Goal: Information Seeking & Learning: Check status

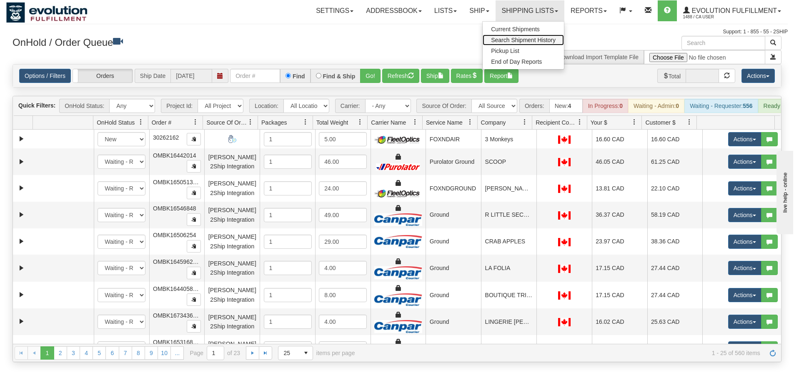
click at [506, 40] on span "Search Shipment History" at bounding box center [523, 40] width 65 height 7
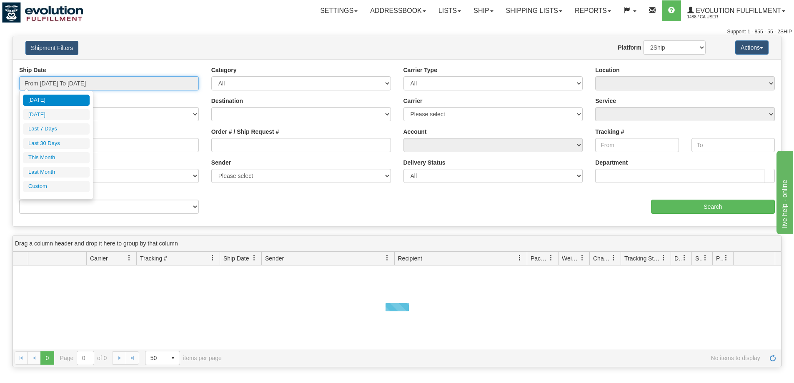
type input "[DATE]"
click at [81, 83] on input "From [DATE] To [DATE]" at bounding box center [109, 83] width 180 height 14
type input "[DATE]"
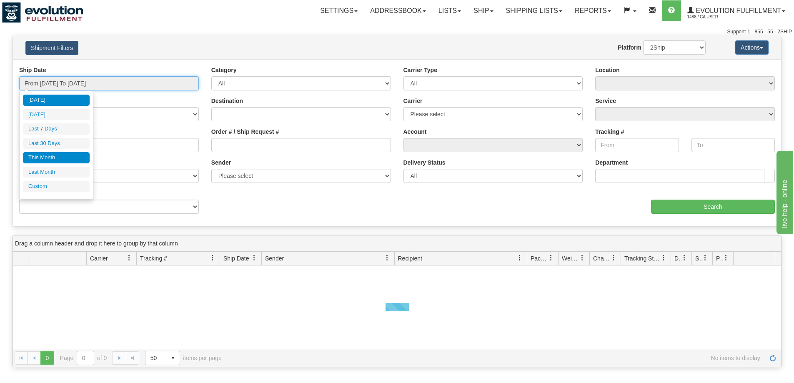
type input "[DATE]"
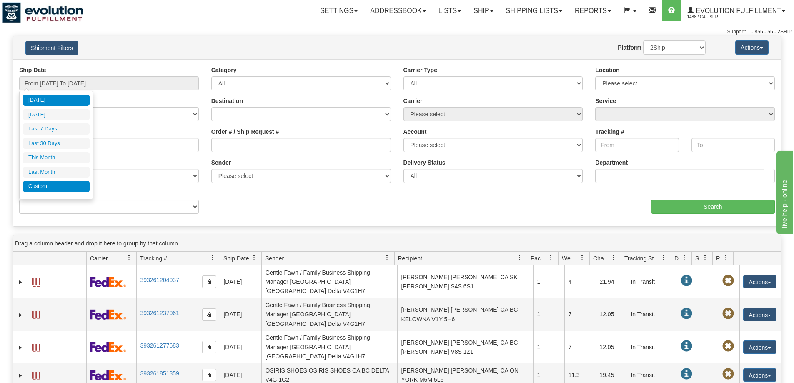
click at [47, 183] on li "Custom" at bounding box center [56, 186] width 67 height 11
type input "[DATE]"
type input "09/01/2025"
type input "09/30/2025"
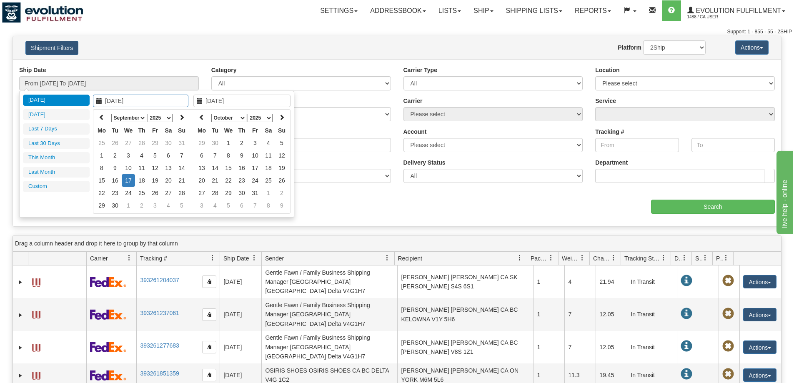
type input "[DATE]"
click at [102, 117] on icon at bounding box center [102, 117] width 6 height 6
type input "[DATE]"
click at [155, 154] on td "8" at bounding box center [154, 155] width 13 height 13
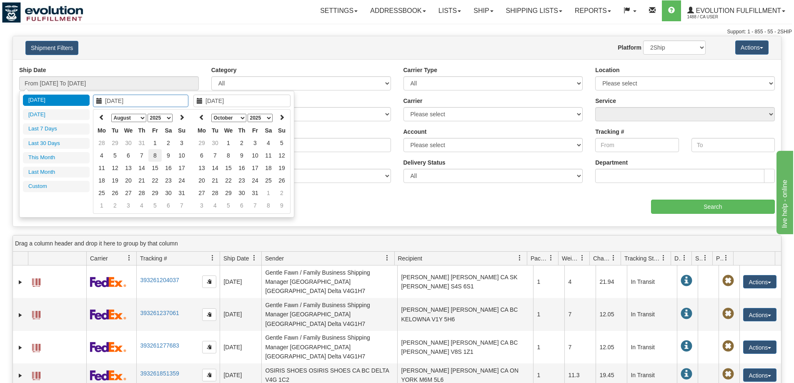
type input "[DATE]"
click at [155, 154] on td "8" at bounding box center [154, 155] width 13 height 13
type input "From [DATE] To [DATE]"
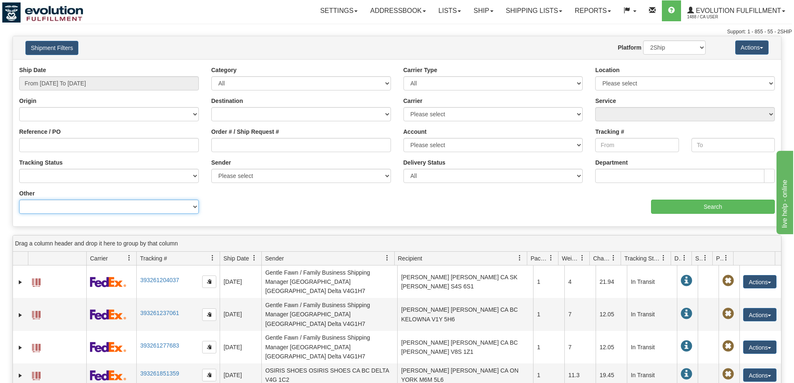
drag, startPoint x: 143, startPoint y: 207, endPoint x: 141, endPoint y: 202, distance: 5.2
click at [143, 207] on select "Billing Account # Billing Type BOL # (LTL) Commodity Or Documents Consolidation…" at bounding box center [109, 207] width 180 height 14
select select "Recipient_Company"
click at [19, 200] on select "Billing Account # Billing Type BOL # (LTL) Commodity Or Documents Consolidation…" at bounding box center [109, 207] width 180 height 14
click at [219, 209] on input "Value" at bounding box center [301, 207] width 180 height 14
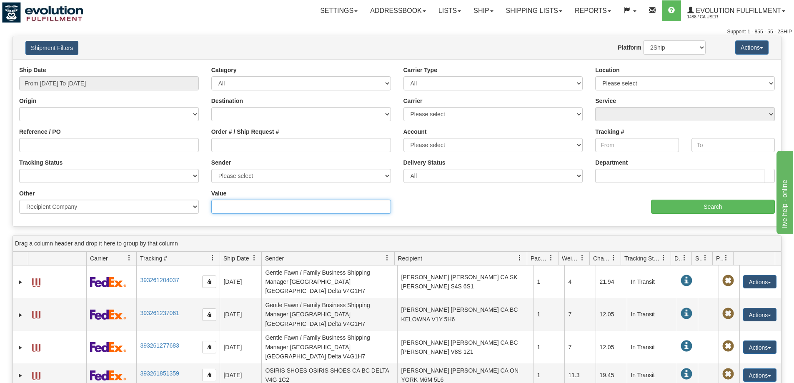
paste input "STEFAN HUNG"
type input "STEFAN HUNG"
click at [711, 205] on input "Search" at bounding box center [713, 207] width 124 height 14
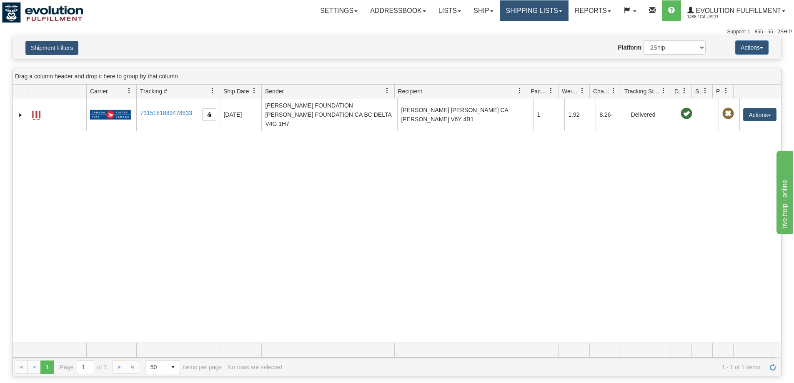
click at [520, 8] on link "Shipping lists" at bounding box center [534, 10] width 69 height 21
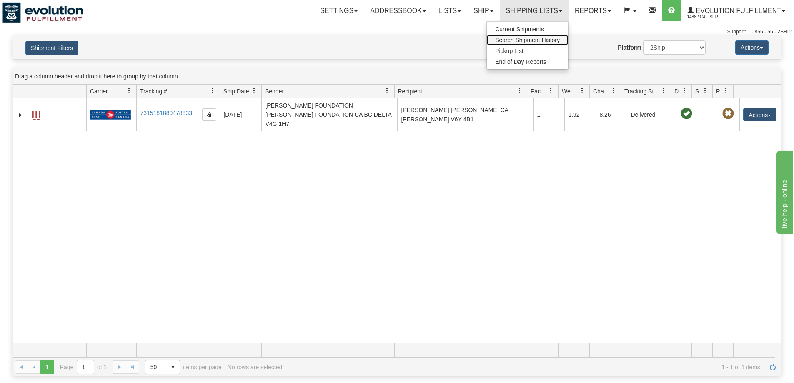
click at [519, 39] on span "Search Shipment History" at bounding box center [527, 40] width 65 height 7
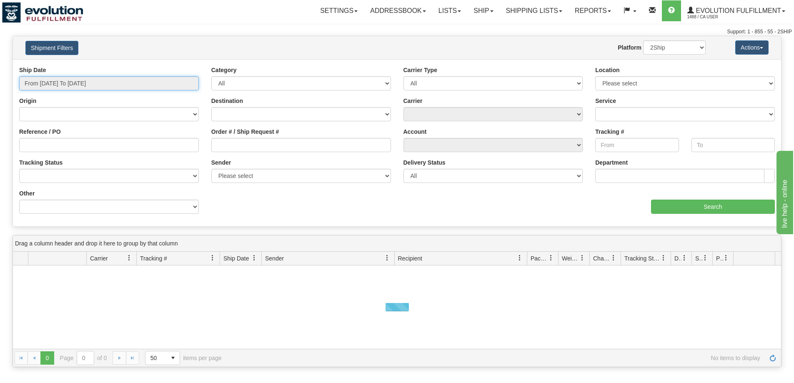
type input "[DATE]"
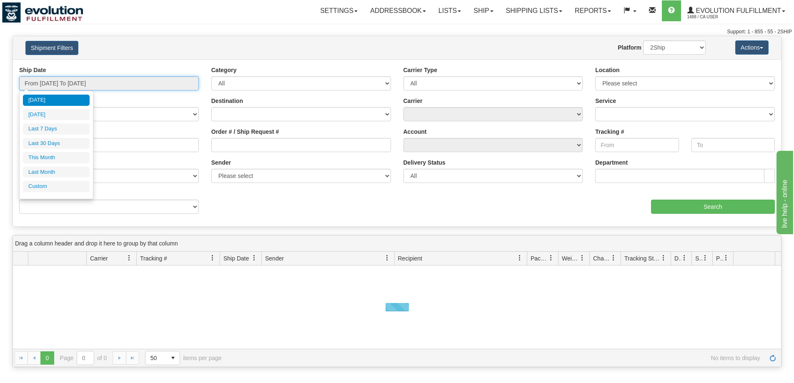
click at [113, 84] on input "From [DATE] To [DATE]" at bounding box center [109, 83] width 180 height 14
type input "[DATE]"
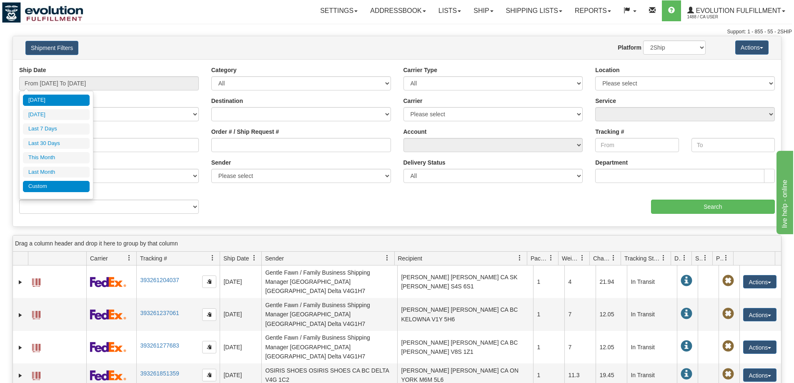
click at [62, 191] on li "Custom" at bounding box center [56, 186] width 67 height 11
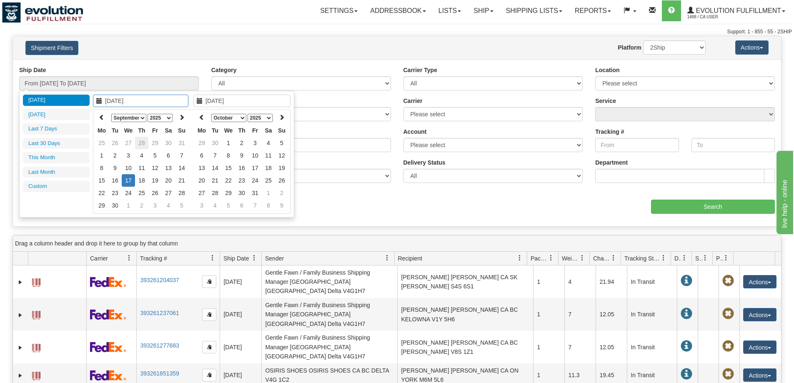
type input "[DATE]"
click at [98, 116] on th at bounding box center [101, 117] width 13 height 13
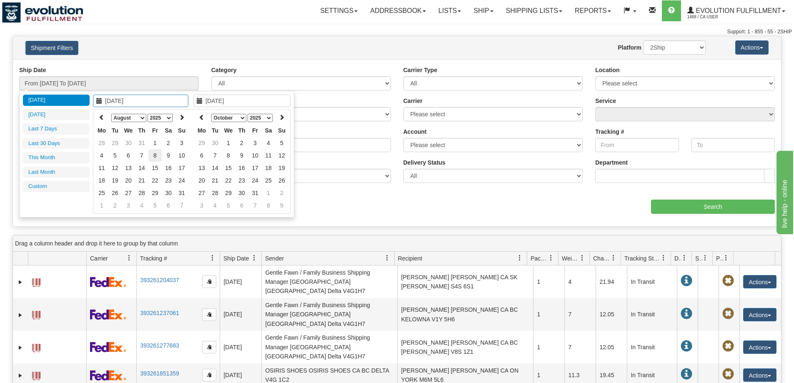
type input "[DATE]"
click at [156, 156] on td "8" at bounding box center [154, 155] width 13 height 13
type input "[DATE]"
click at [156, 156] on td "8" at bounding box center [154, 155] width 13 height 13
type input "From [DATE] To [DATE]"
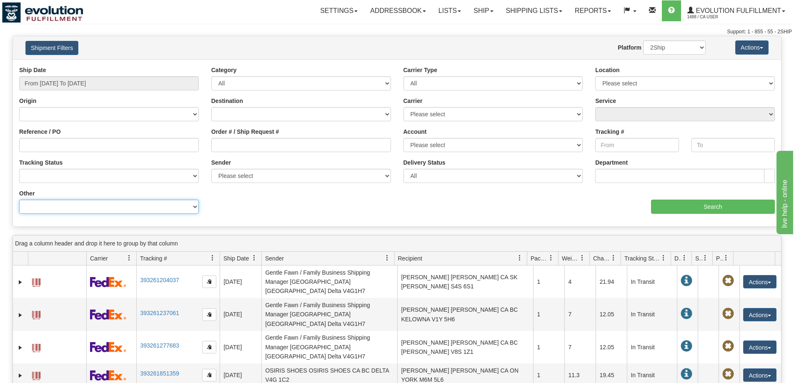
click at [145, 205] on select "Billing Account # Billing Type BOL # (LTL) Commodity Or Documents Consolidation…" at bounding box center [109, 207] width 180 height 14
select select "Recipient_Company"
click at [19, 200] on select "Billing Account # Billing Type BOL # (LTL) Commodity Or Documents Consolidation…" at bounding box center [109, 207] width 180 height 14
click at [251, 213] on input "Value" at bounding box center [301, 207] width 180 height 14
paste input "VALHALLA PURE OUTFITTERS - CANMORE"
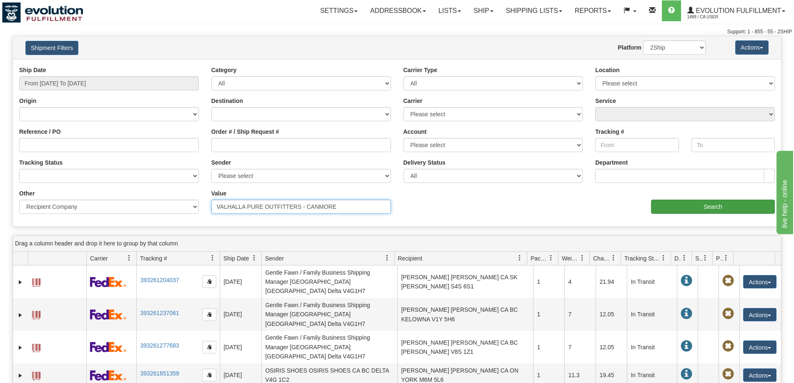
type input "VALHALLA PURE OUTFITTERS - CANMORE"
click at [671, 201] on input "Search" at bounding box center [713, 207] width 124 height 14
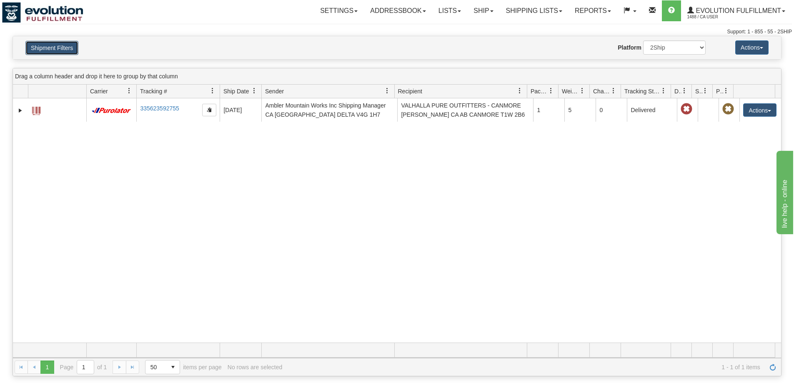
click at [68, 44] on button "Shipment Filters" at bounding box center [51, 48] width 53 height 14
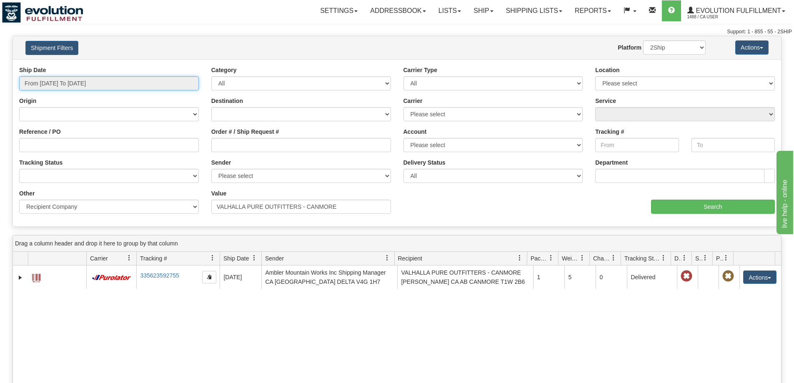
click at [126, 81] on input "From [DATE] To [DATE]" at bounding box center [109, 83] width 180 height 14
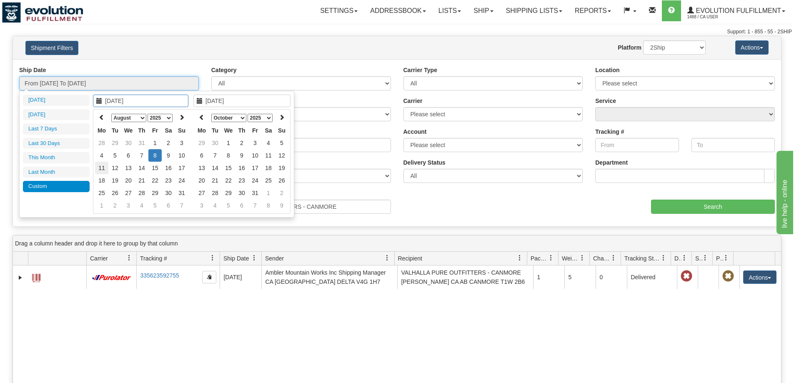
type input "[DATE]"
click at [104, 166] on td "11" at bounding box center [101, 168] width 13 height 13
type input "[DATE]"
click at [104, 166] on td "11" at bounding box center [101, 168] width 13 height 13
type input "From [DATE] To [DATE]"
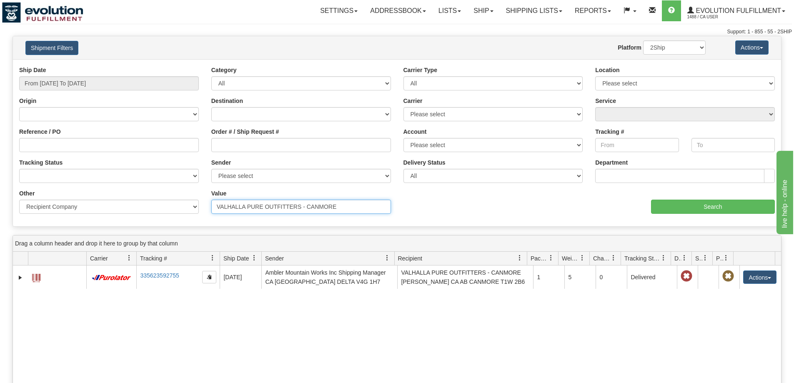
drag, startPoint x: 369, startPoint y: 206, endPoint x: 17, endPoint y: 206, distance: 351.8
click at [17, 189] on div "Other Billing Account # Billing Type BOL # (LTL) Commodity Or Documents Consoli…" at bounding box center [397, 189] width 768 height 0
paste input "CHAUSSURES A VOS PIEDS / FAIRE"
drag, startPoint x: 295, startPoint y: 208, endPoint x: 407, endPoint y: 206, distance: 112.6
click at [404, 189] on div "Other Billing Account # Billing Type BOL # (LTL) Commodity Or Documents Consoli…" at bounding box center [397, 189] width 768 height 0
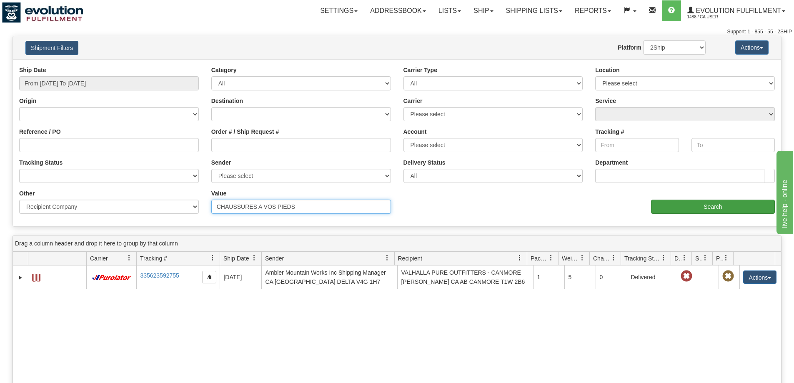
type input "CHAUSSURES A VOS PIEDS"
click at [668, 207] on input "Search" at bounding box center [713, 207] width 124 height 14
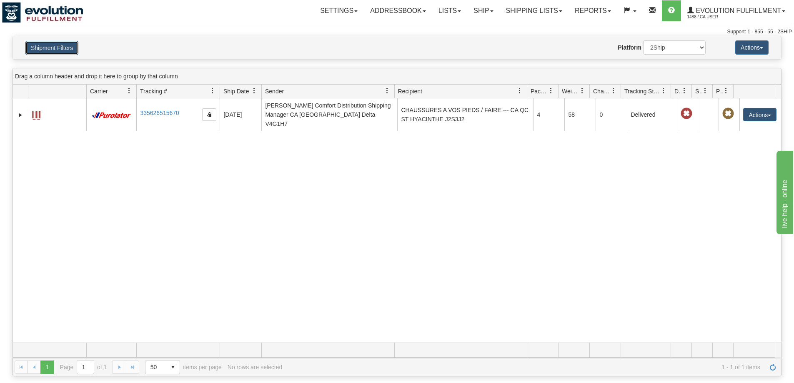
click at [48, 48] on button "Shipment Filters" at bounding box center [51, 48] width 53 height 14
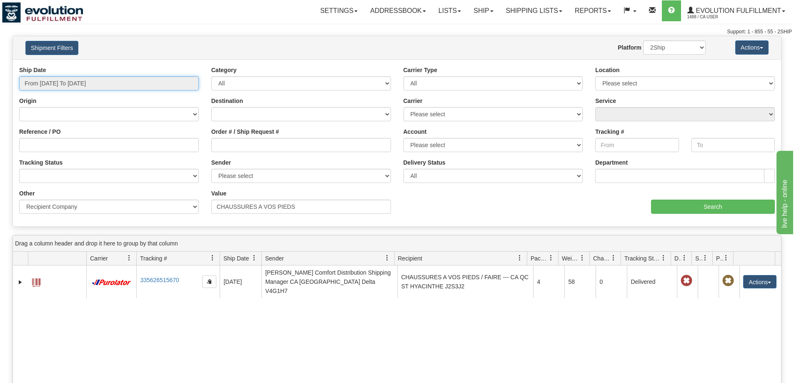
click at [92, 83] on input "From [DATE] To [DATE]" at bounding box center [109, 83] width 180 height 14
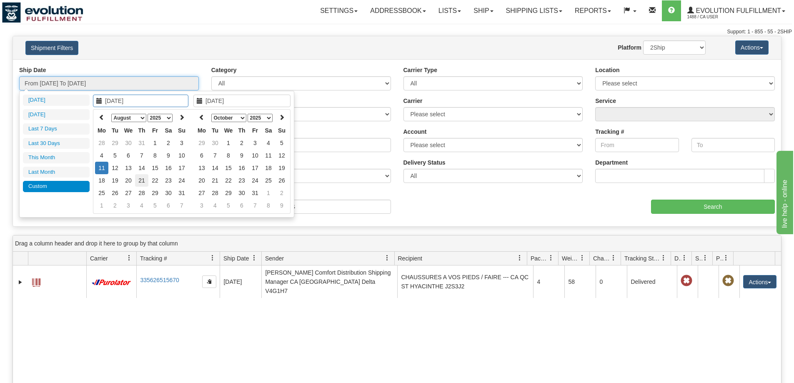
type input "[DATE]"
click at [142, 182] on td "21" at bounding box center [141, 180] width 13 height 13
type input "[DATE]"
click at [140, 179] on td "21" at bounding box center [141, 180] width 13 height 13
type input "From [DATE] To [DATE]"
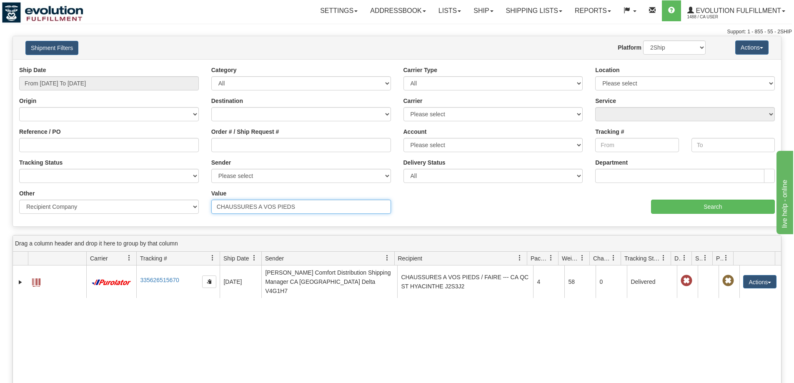
drag, startPoint x: 305, startPoint y: 205, endPoint x: 76, endPoint y: 198, distance: 229.0
click at [76, 189] on div "Other Billing Account # Billing Type BOL # (LTL) Commodity Or Documents Consoli…" at bounding box center [397, 189] width 768 height 0
paste input "TALBOT DECORATION"
type input "TALBOT DECORATION"
click at [683, 204] on input "Search" at bounding box center [713, 207] width 124 height 14
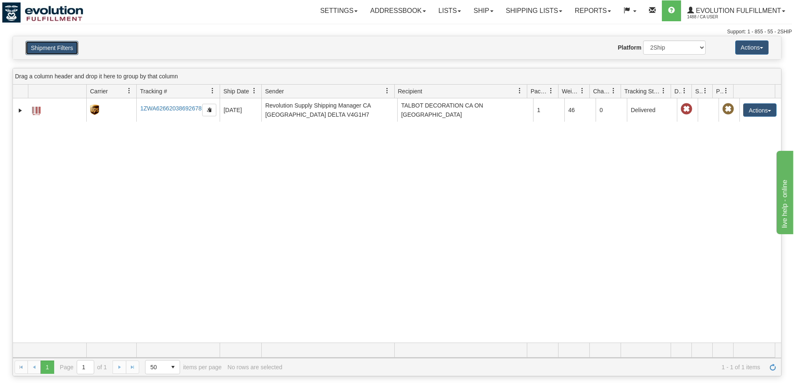
click at [71, 44] on button "Shipment Filters" at bounding box center [51, 48] width 53 height 14
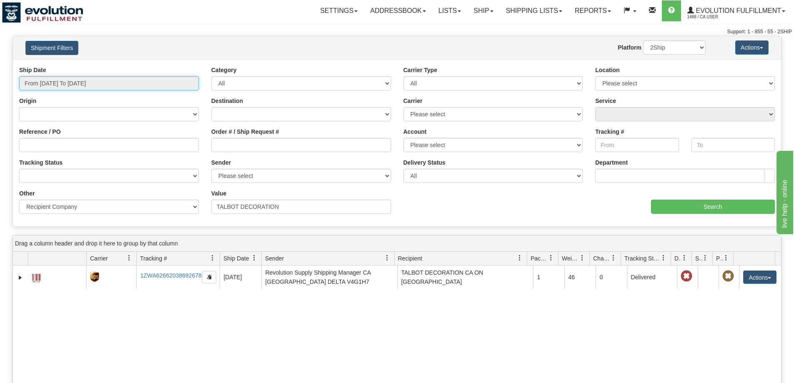
click at [105, 85] on input "From [DATE] To [DATE]" at bounding box center [109, 83] width 180 height 14
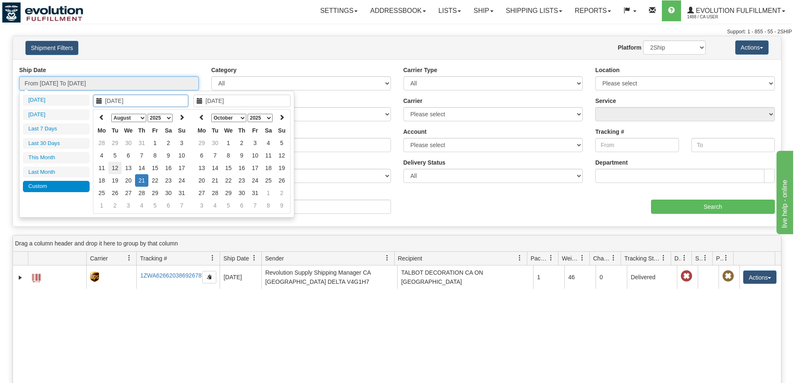
type input "[DATE]"
click at [115, 173] on td "12" at bounding box center [114, 168] width 13 height 13
type input "[DATE]"
click at [115, 173] on td "12" at bounding box center [114, 168] width 13 height 13
type input "From [DATE] To [DATE]"
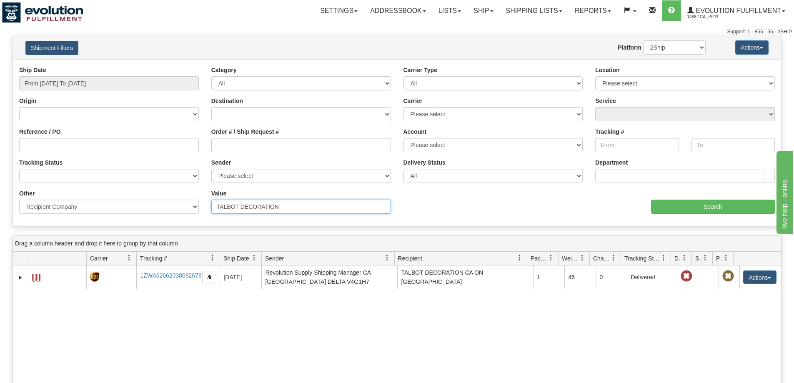
drag, startPoint x: 301, startPoint y: 208, endPoint x: 127, endPoint y: 199, distance: 173.6
click at [125, 189] on div "Other Billing Account # Billing Type BOL # (LTL) Commodity Or Documents Consoli…" at bounding box center [397, 189] width 768 height 0
click at [711, 208] on input "Search" at bounding box center [713, 207] width 124 height 14
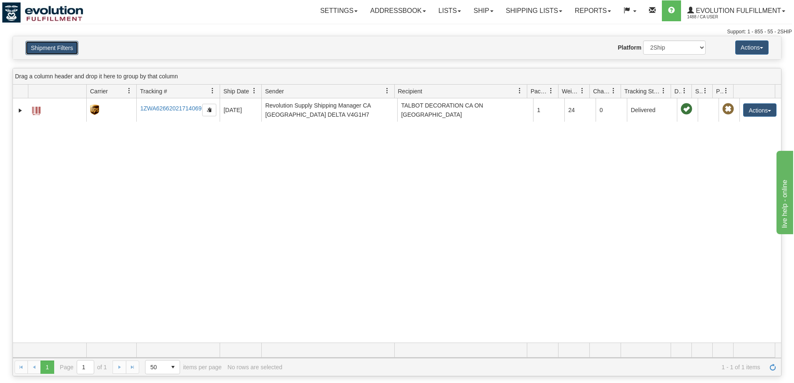
click at [37, 50] on button "Shipment Filters" at bounding box center [51, 48] width 53 height 14
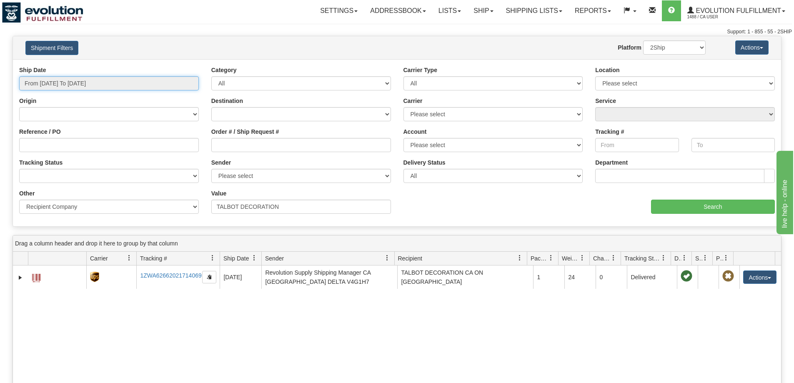
click at [93, 84] on input "From [DATE] To [DATE]" at bounding box center [109, 83] width 180 height 14
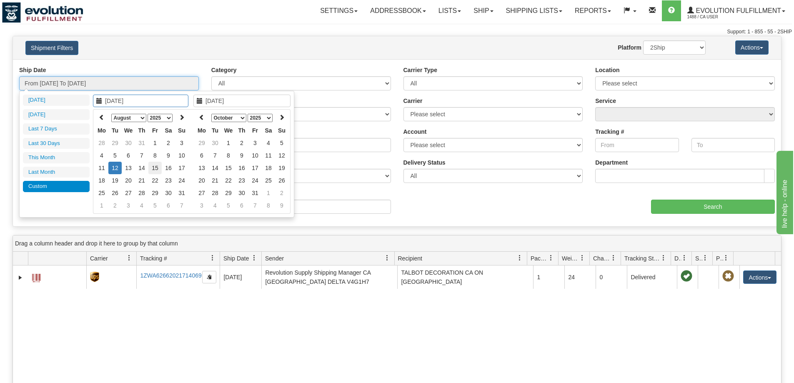
type input "[DATE]"
click at [153, 168] on td "15" at bounding box center [154, 168] width 13 height 13
type input "[DATE]"
click at [153, 168] on td "15" at bounding box center [154, 168] width 13 height 13
type input "From [DATE] To [DATE]"
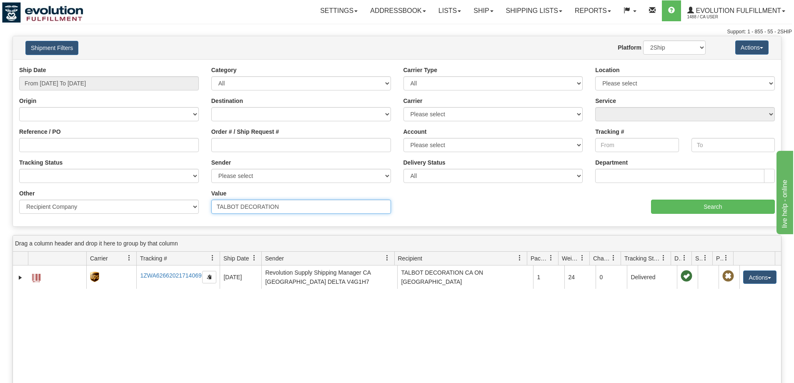
drag, startPoint x: 306, startPoint y: 209, endPoint x: 29, endPoint y: 197, distance: 277.1
click at [29, 189] on div "Other Billing Account # Billing Type BOL # (LTL) Commodity Or Documents Consoli…" at bounding box center [397, 189] width 768 height 0
paste input "SALMON ARM MEDICAL CLINIC"
type input "SALMON ARM MEDICAL CLINIC"
click at [671, 209] on input "Search" at bounding box center [713, 207] width 124 height 14
